Goal: Task Accomplishment & Management: Use online tool/utility

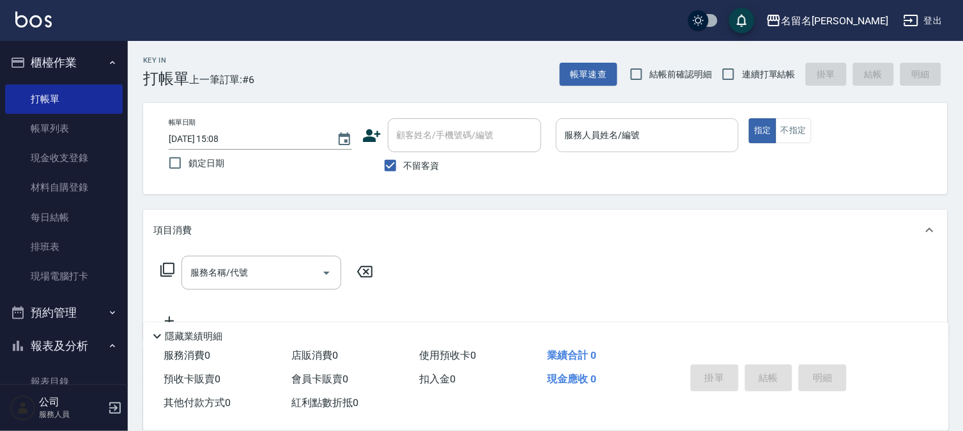
drag, startPoint x: 656, startPoint y: 137, endPoint x: 650, endPoint y: 139, distance: 6.7
click at [654, 136] on input "服務人員姓名/編號" at bounding box center [647, 135] width 172 height 22
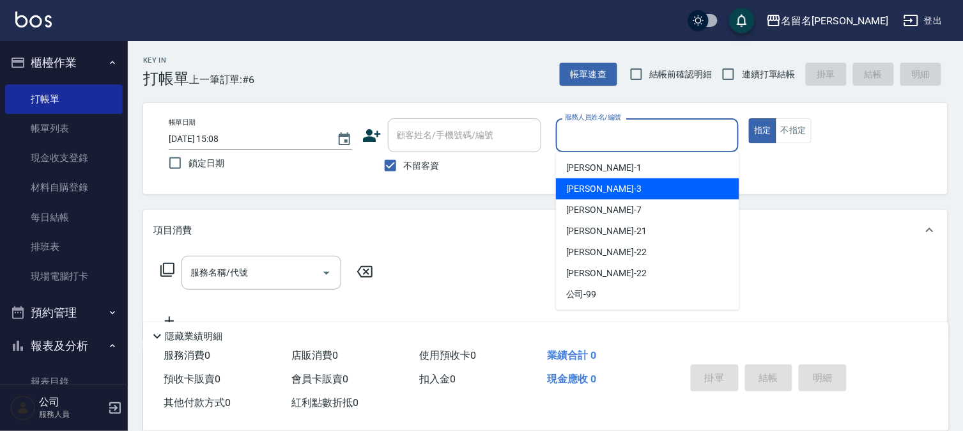
click at [618, 178] on div "[PERSON_NAME]-3" at bounding box center [647, 188] width 183 height 21
type input "[PERSON_NAME]-3"
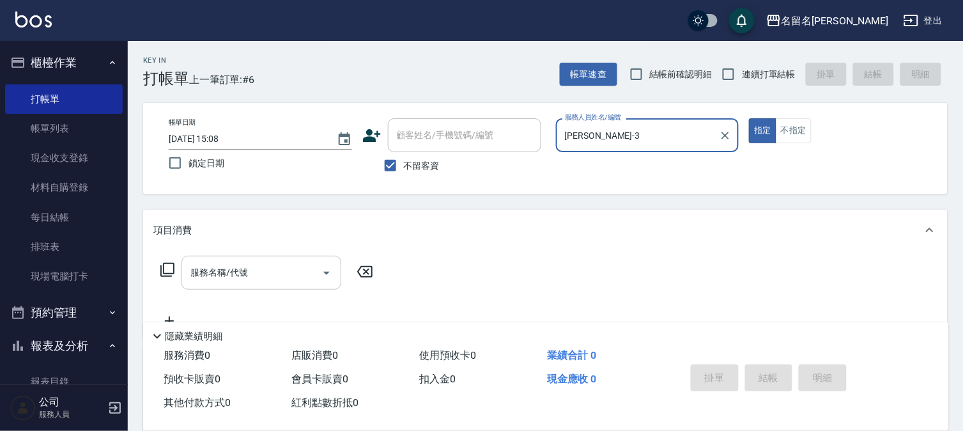
drag, startPoint x: 279, startPoint y: 273, endPoint x: 286, endPoint y: 266, distance: 10.4
click at [280, 273] on input "服務名稱/代號" at bounding box center [251, 272] width 129 height 22
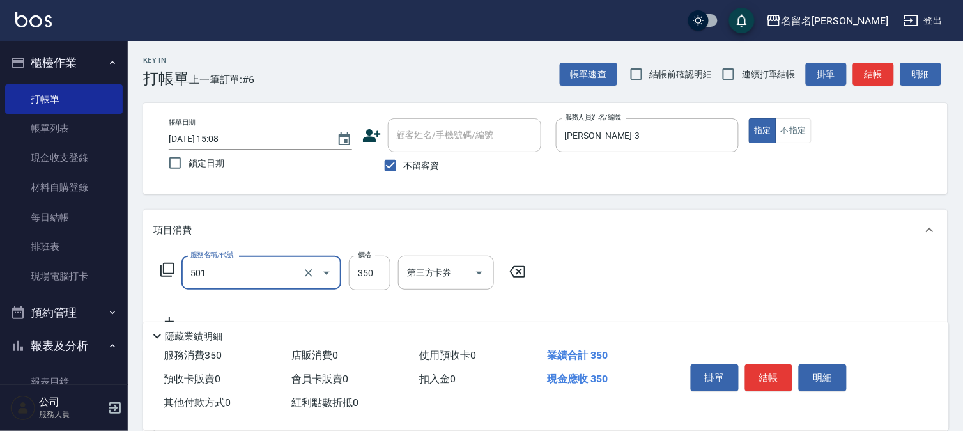
type input "P.S洗髮(501)"
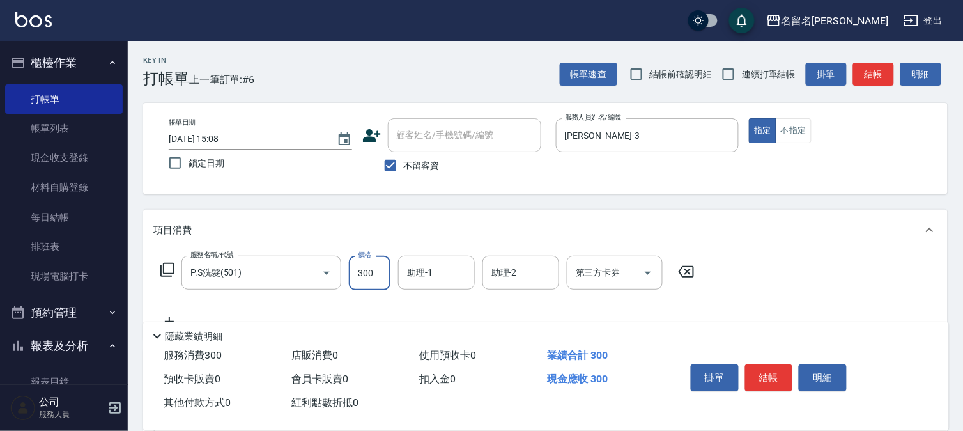
type input "300"
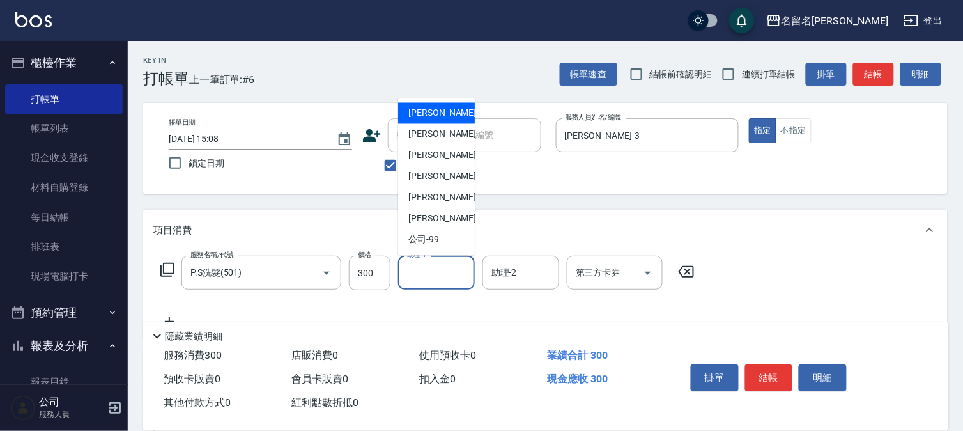
click at [450, 270] on input "助理-1" at bounding box center [436, 272] width 65 height 22
drag, startPoint x: 430, startPoint y: 130, endPoint x: 446, endPoint y: 138, distance: 18.0
click at [430, 130] on span "[PERSON_NAME]-3" at bounding box center [445, 134] width 75 height 13
type input "[PERSON_NAME]-3"
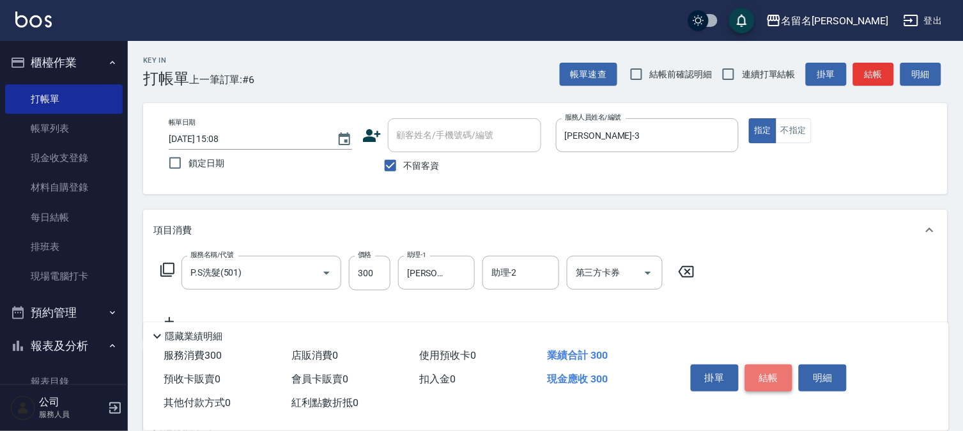
drag, startPoint x: 788, startPoint y: 377, endPoint x: 759, endPoint y: 374, distance: 28.9
click at [787, 377] on button "結帳" at bounding box center [769, 377] width 48 height 27
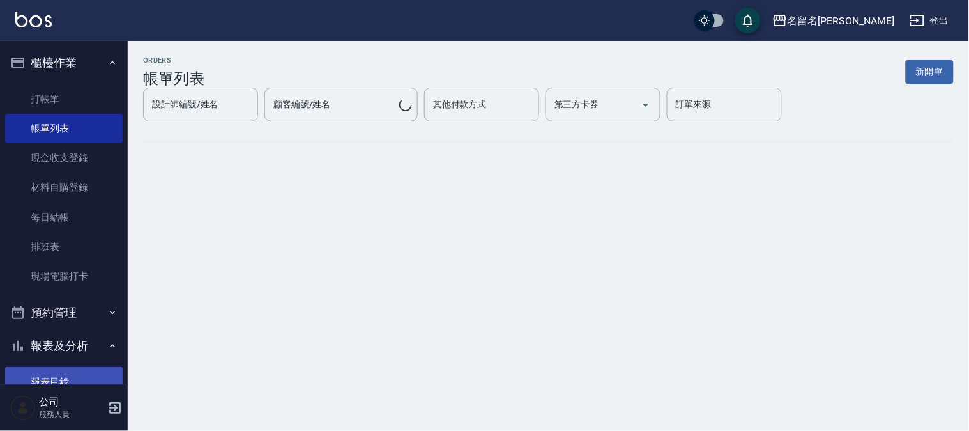
click at [59, 375] on link "報表目錄" at bounding box center [64, 381] width 118 height 29
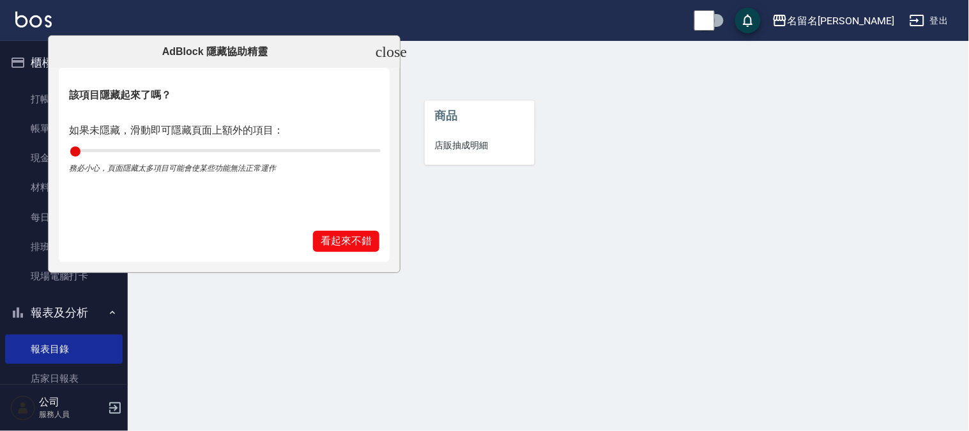
click at [382, 53] on icon "close" at bounding box center [391, 51] width 31 height 15
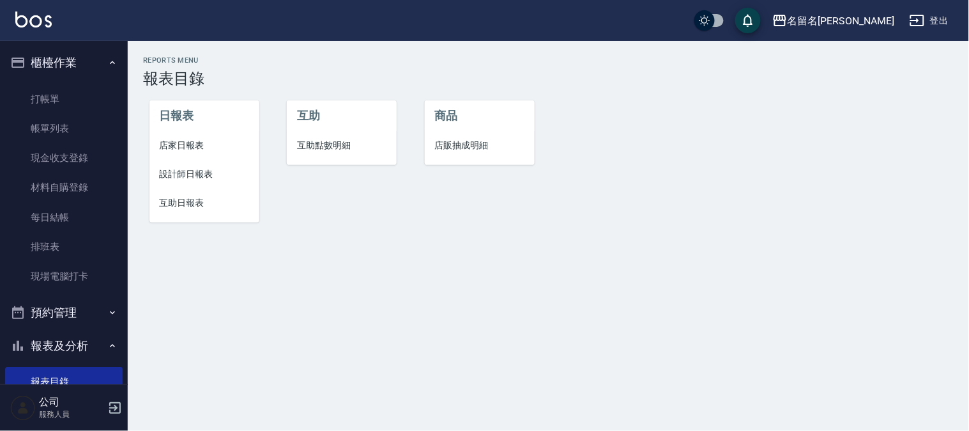
click at [199, 173] on span "設計師日報表" at bounding box center [204, 173] width 89 height 13
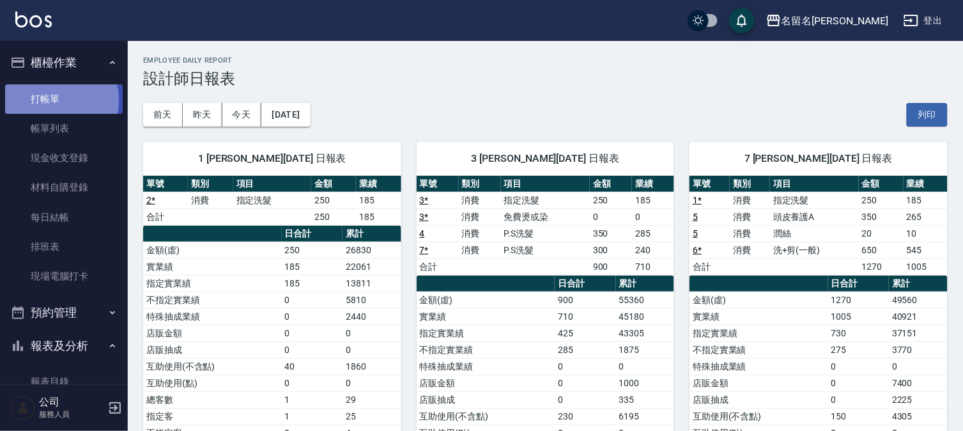
click at [48, 100] on link "打帳單" at bounding box center [64, 98] width 118 height 29
